Goal: Task Accomplishment & Management: Manage account settings

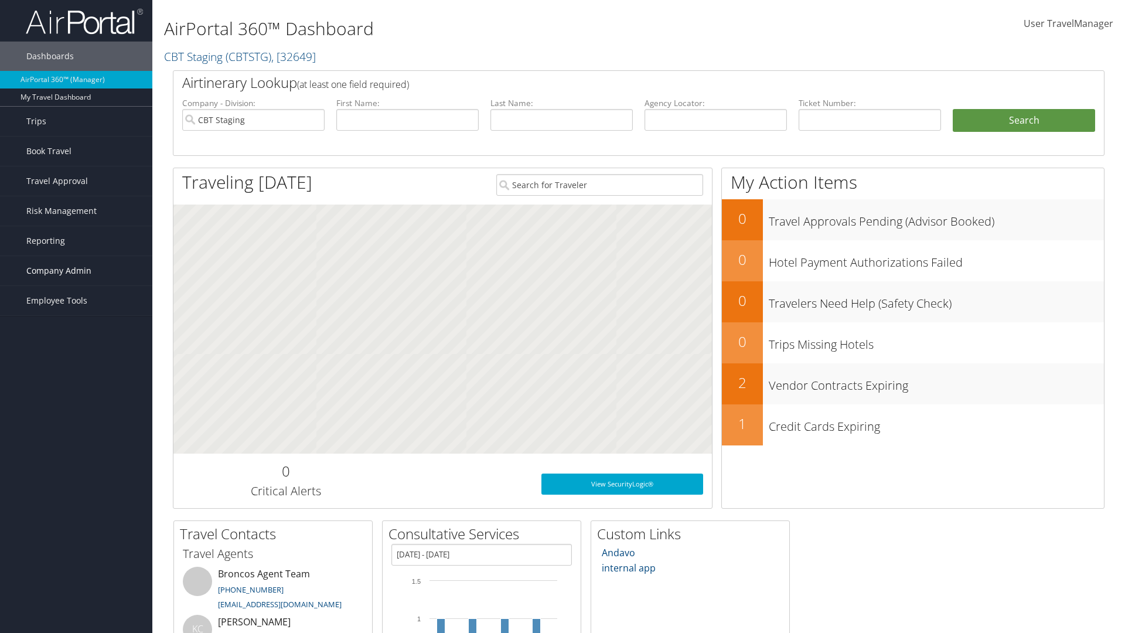
click at [76, 271] on span "Company Admin" at bounding box center [58, 270] width 65 height 29
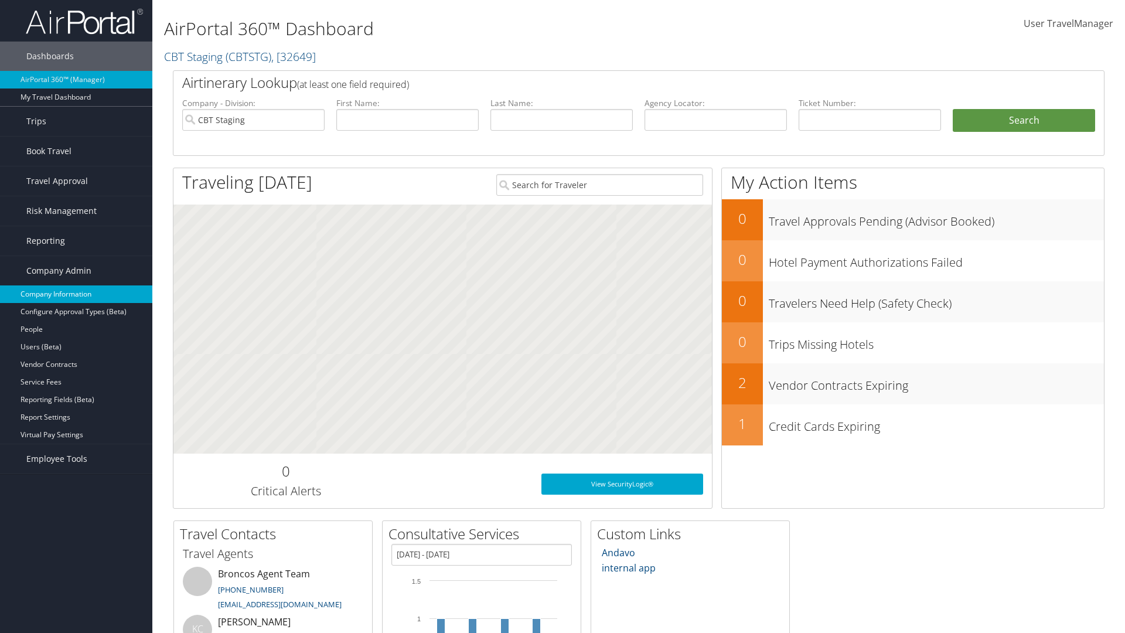
click at [76, 294] on link "Company Information" at bounding box center [76, 294] width 152 height 18
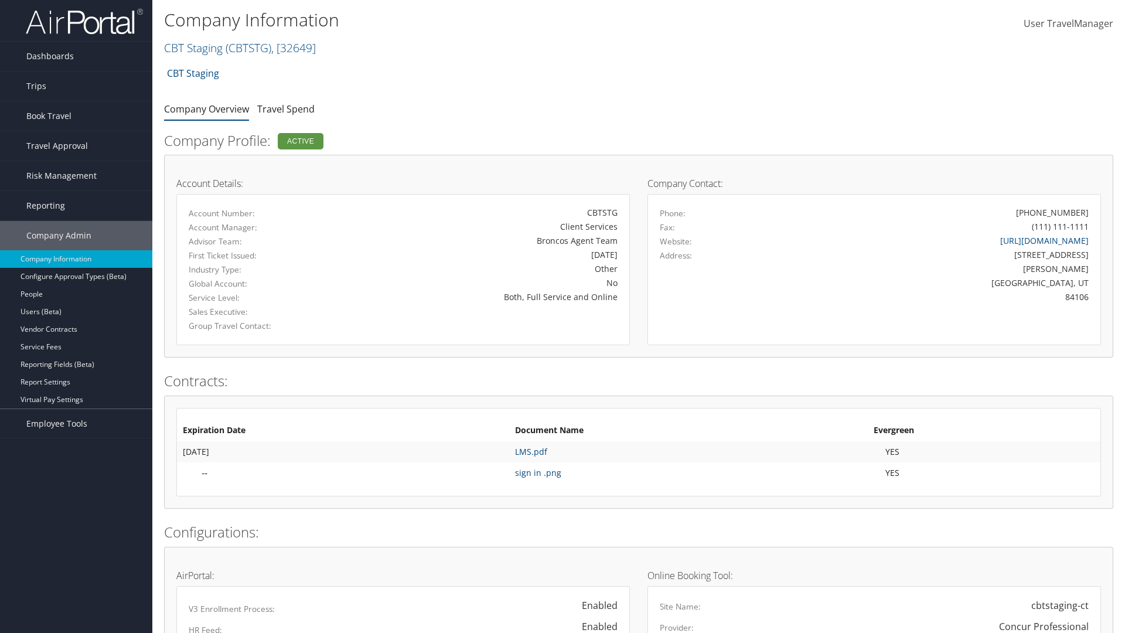
click at [1069, 23] on span "User TravelManager" at bounding box center [1069, 23] width 90 height 13
click at [1036, 192] on link "Sign Out" at bounding box center [1036, 192] width 131 height 20
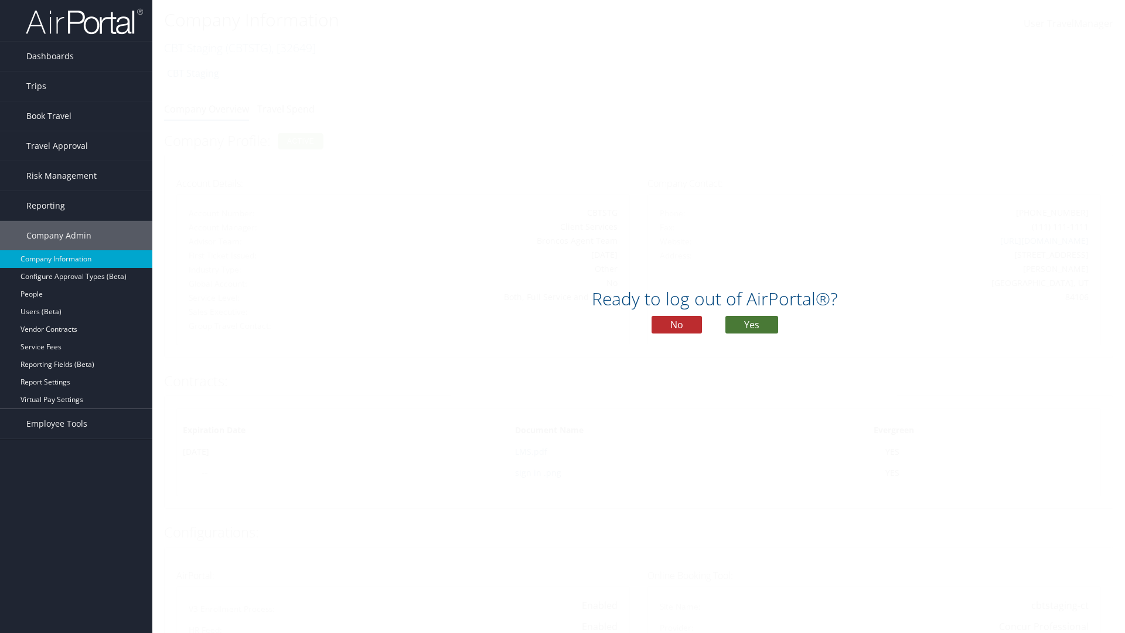
click at [752, 325] on button "Yes" at bounding box center [752, 325] width 53 height 18
